Goal: Information Seeking & Learning: Learn about a topic

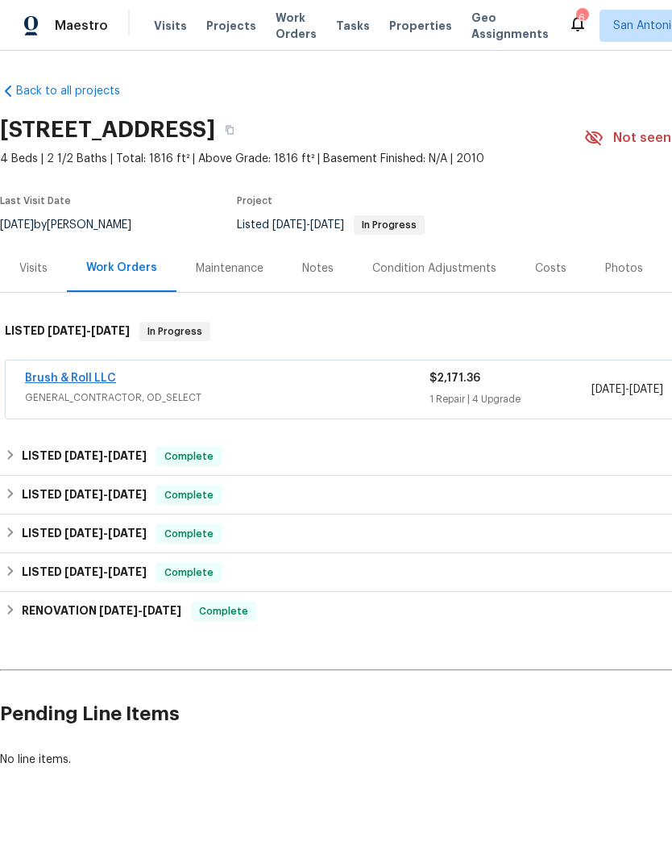
click at [56, 381] on link "Brush & Roll LLC" at bounding box center [70, 377] width 91 height 11
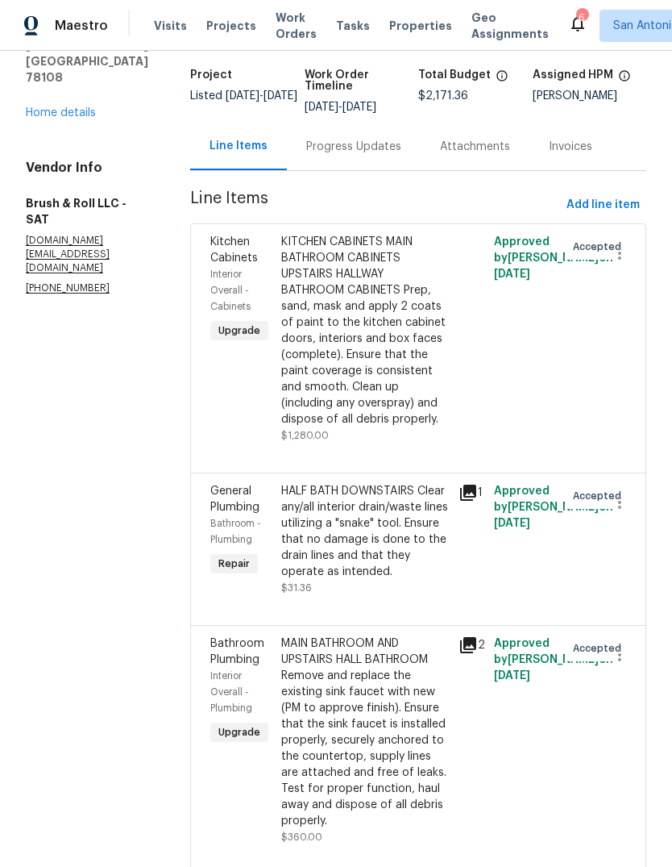
scroll to position [105, 0]
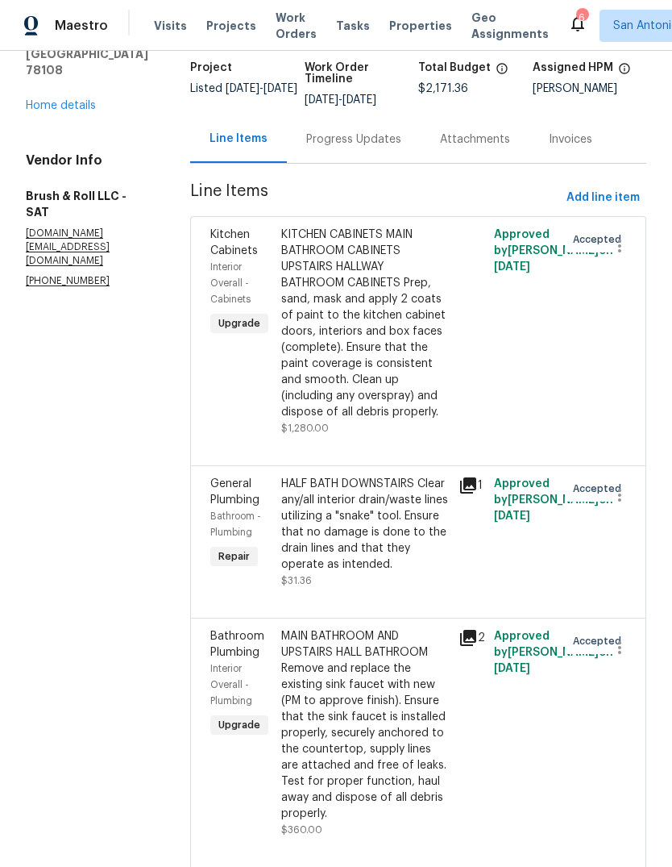
click at [368, 568] on div "HALF BATH DOWNSTAIRS Clear any/all interior drain/waste lines utilizing a "snak…" at bounding box center [365, 524] width 168 height 97
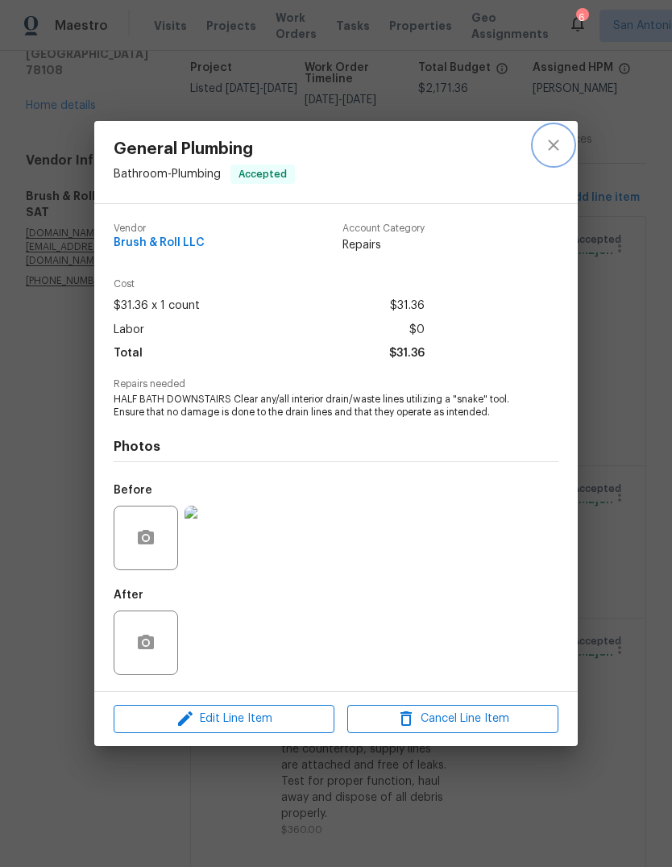
click at [555, 141] on icon "close" at bounding box center [553, 144] width 19 height 19
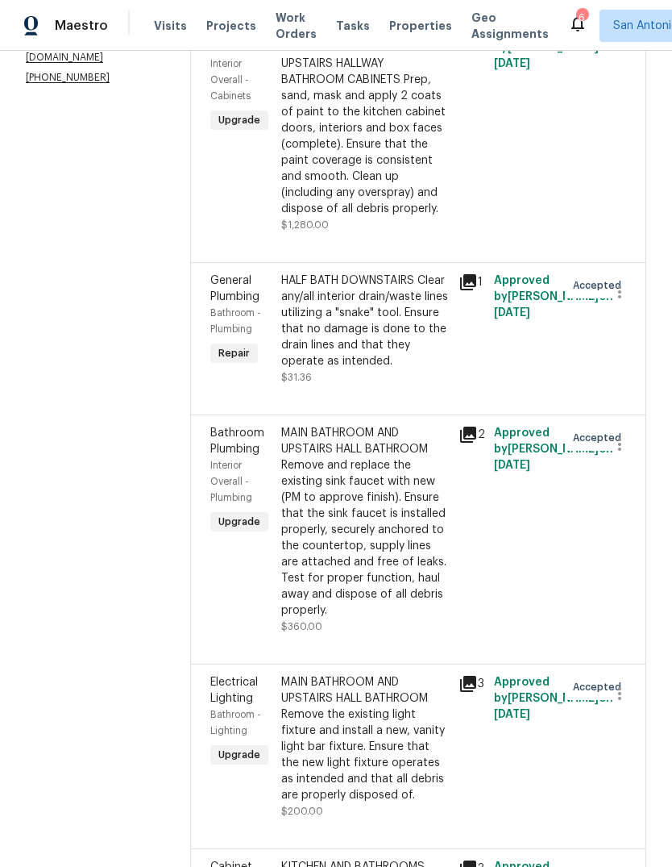
scroll to position [318, 0]
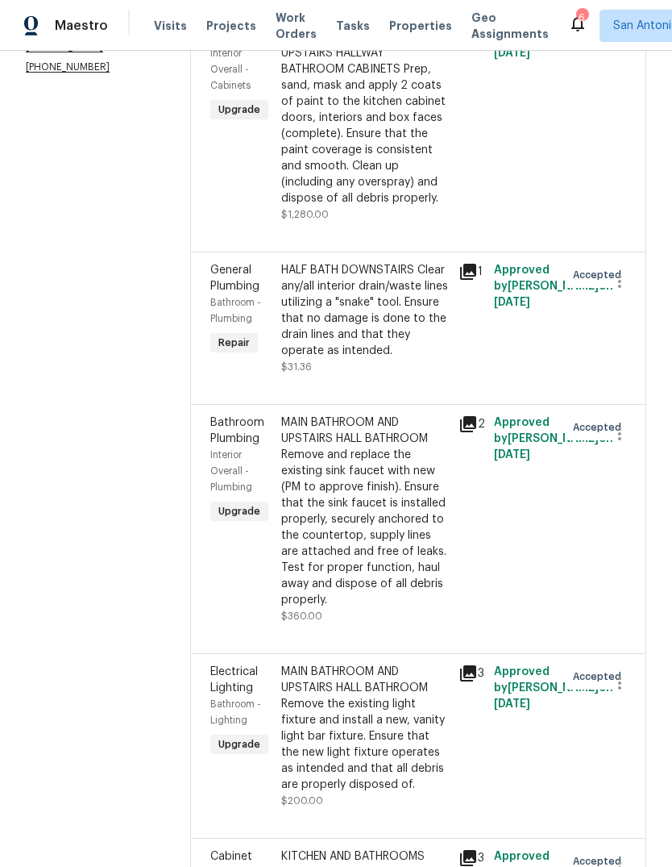
click at [389, 541] on div "MAIN BATHROOM AND UPSTAIRS HALL BATHROOM Remove and replace the existing sink f…" at bounding box center [365, 510] width 168 height 193
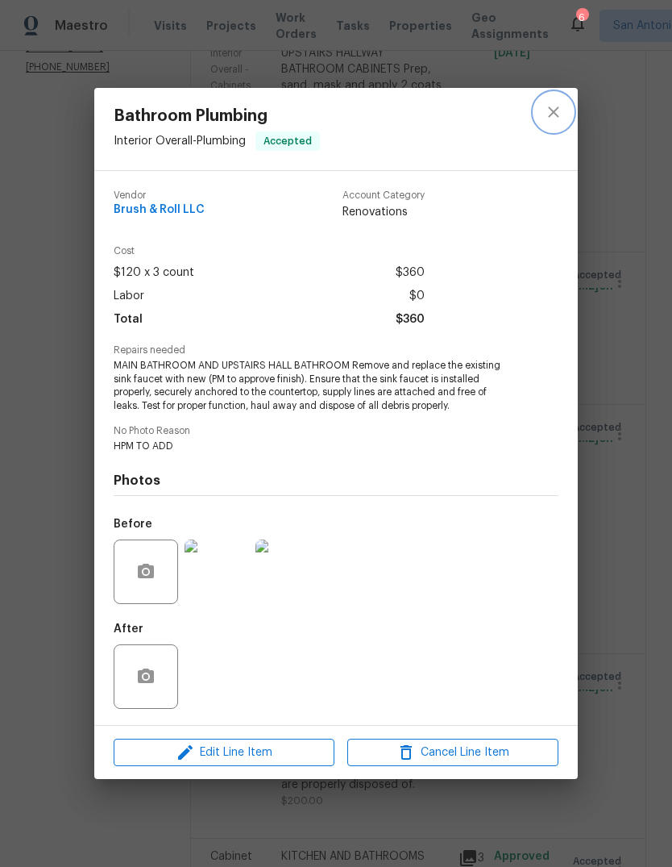
click at [550, 121] on button "close" at bounding box center [554, 112] width 39 height 39
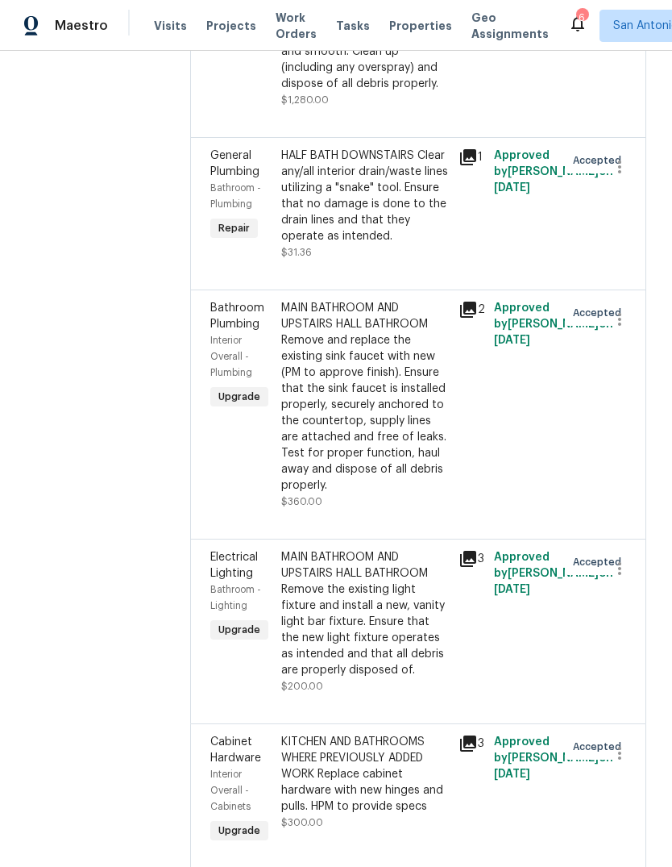
scroll to position [433, 0]
click at [392, 803] on div "KITCHEN AND BATHROOMS WHERE PREVIOUSLY ADDED WORK Replace cabinet hardware with…" at bounding box center [365, 774] width 168 height 81
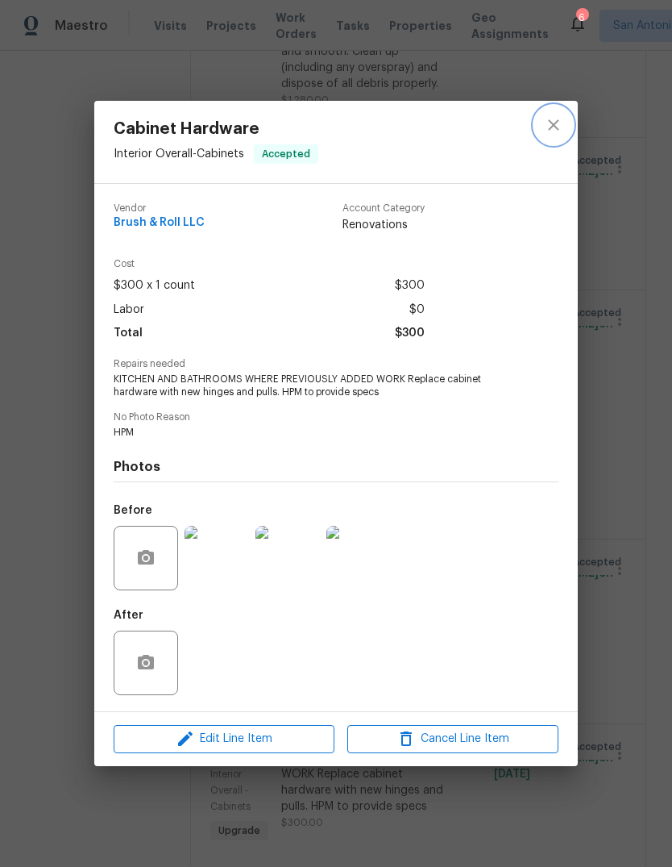
click at [557, 123] on icon "close" at bounding box center [553, 124] width 19 height 19
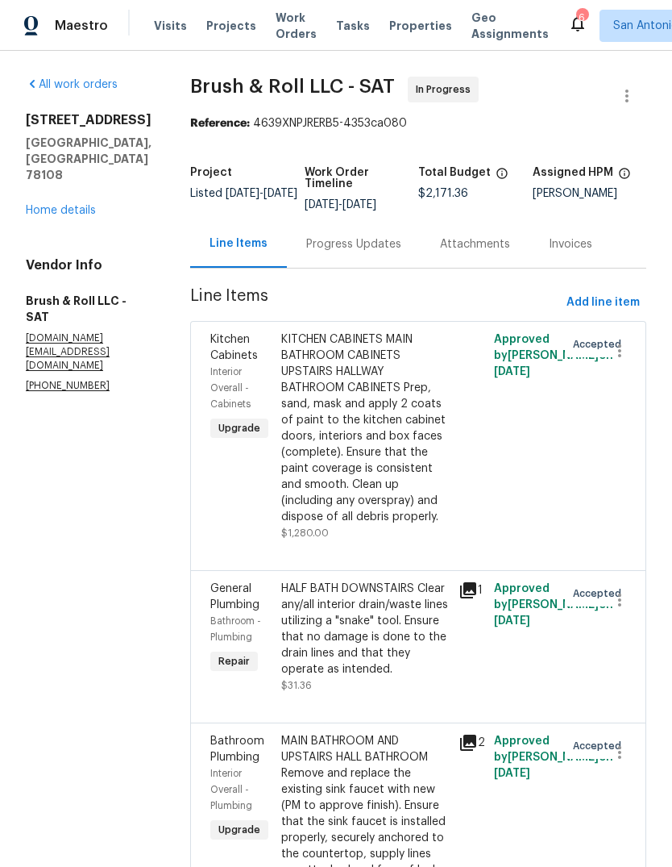
scroll to position [0, 0]
click at [59, 205] on link "Home details" at bounding box center [61, 210] width 70 height 11
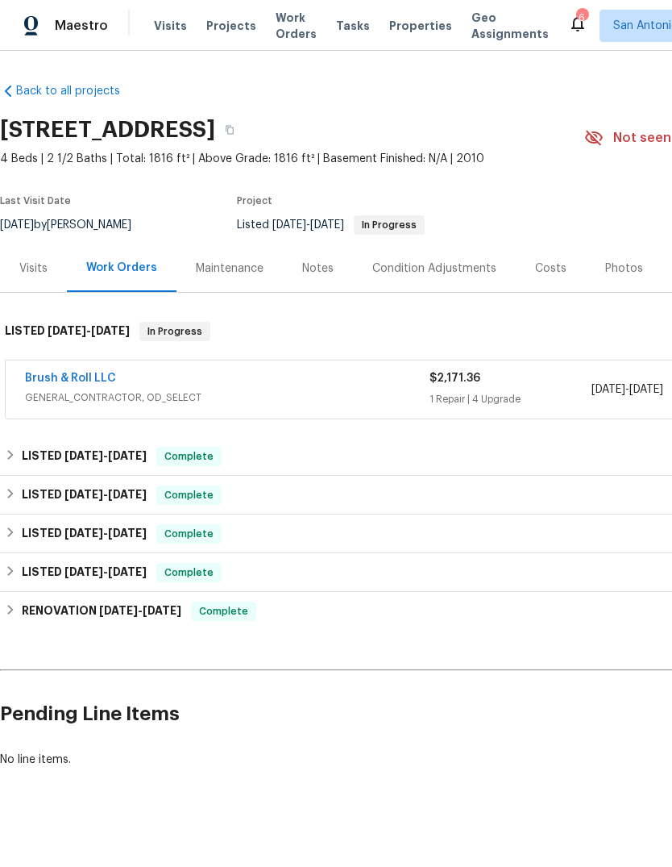
click at [614, 266] on div "Photos" at bounding box center [624, 268] width 38 height 16
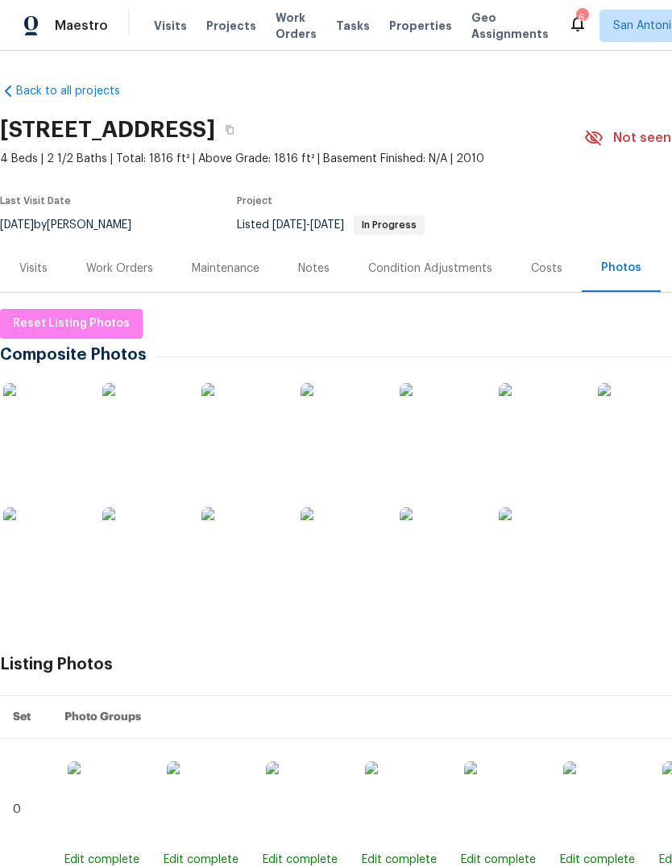
click at [44, 430] on img at bounding box center [43, 423] width 81 height 81
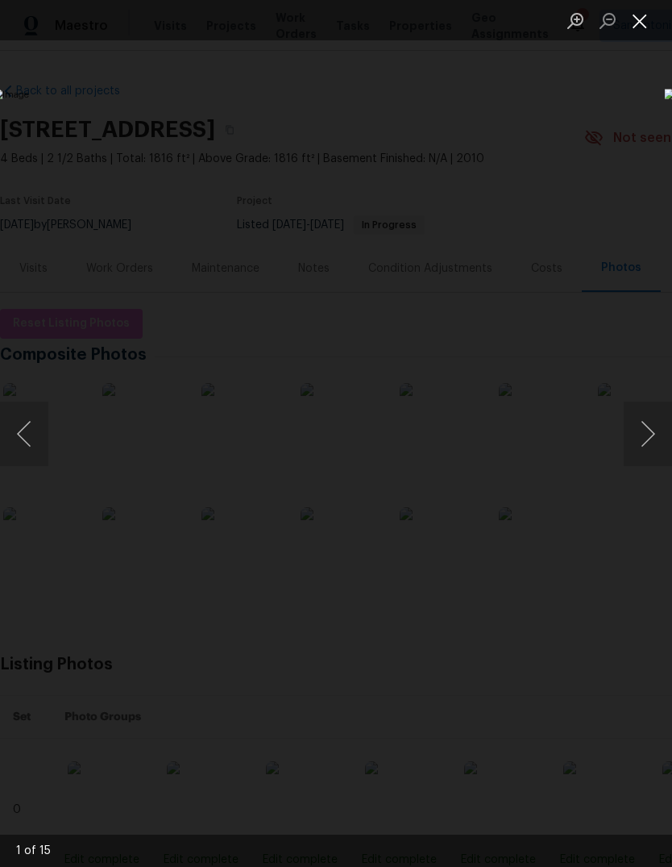
click at [637, 16] on button "Close lightbox" at bounding box center [640, 20] width 32 height 28
